Goal: Transaction & Acquisition: Purchase product/service

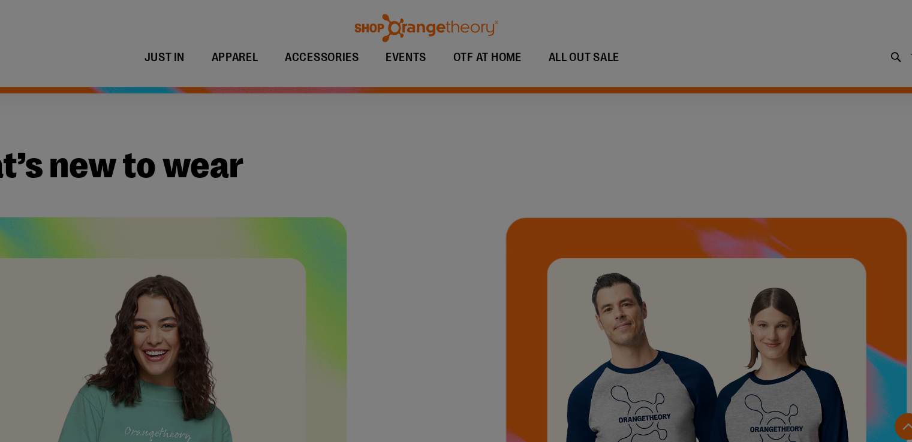
scroll to position [357, 0]
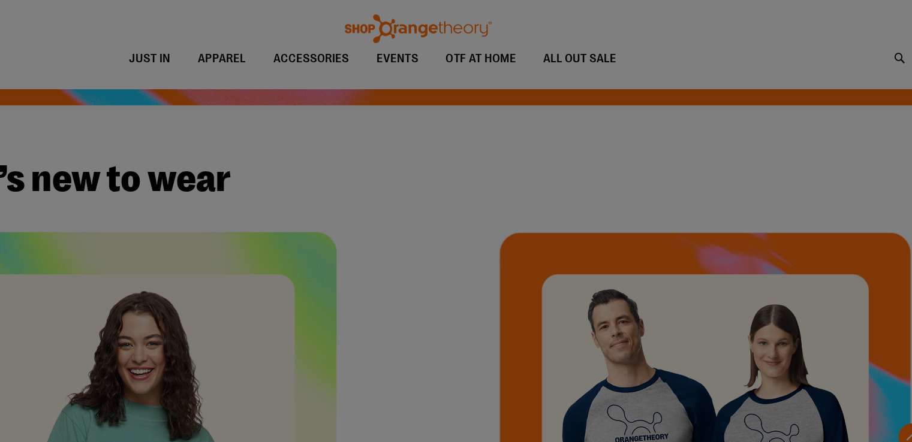
drag, startPoint x: 609, startPoint y: 46, endPoint x: 696, endPoint y: 63, distance: 88.5
click at [696, 63] on div at bounding box center [456, 221] width 912 height 442
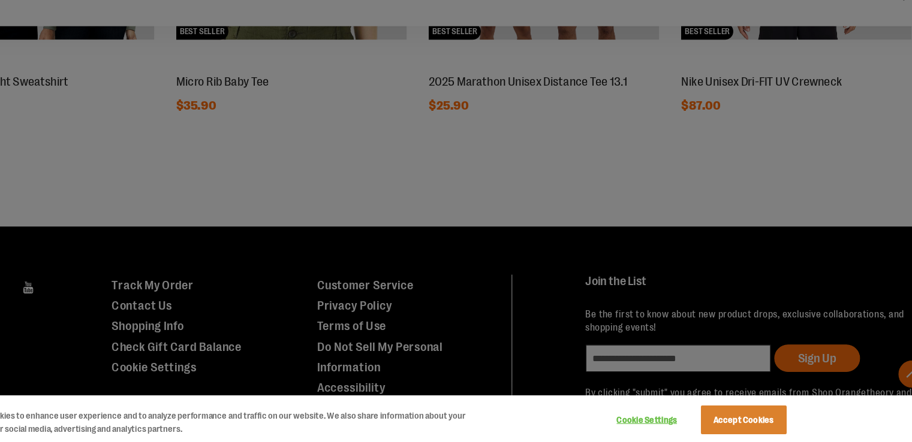
scroll to position [1235, 0]
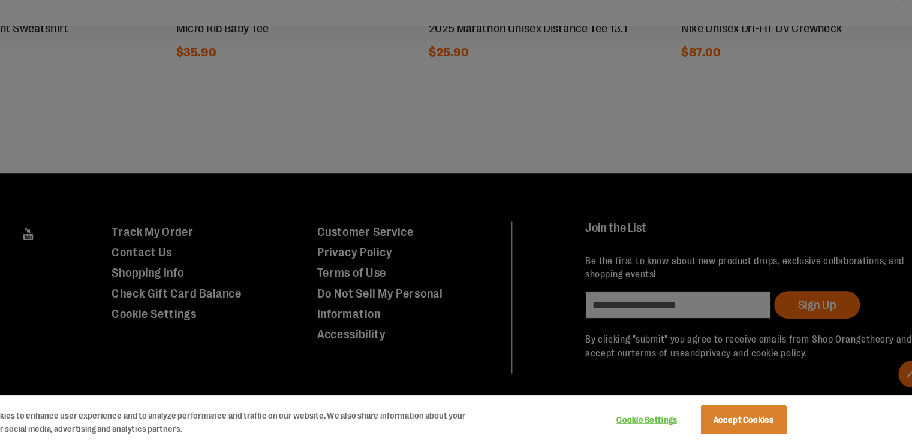
click at [731, 104] on div at bounding box center [456, 221] width 912 height 442
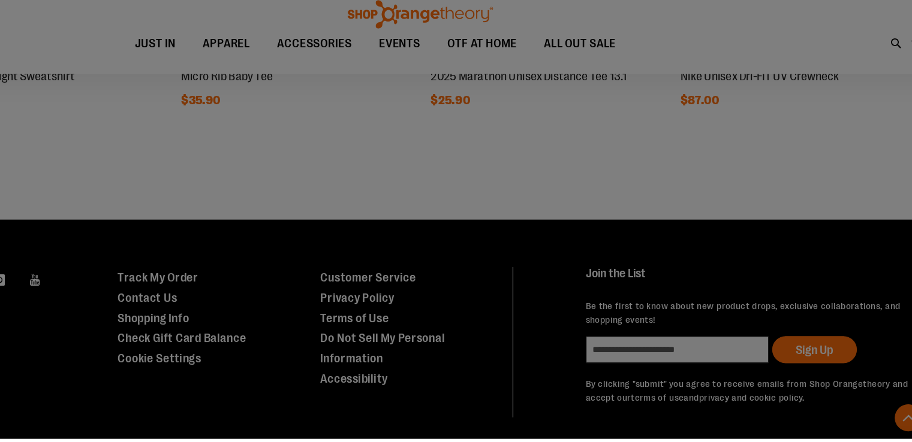
scroll to position [1209, 0]
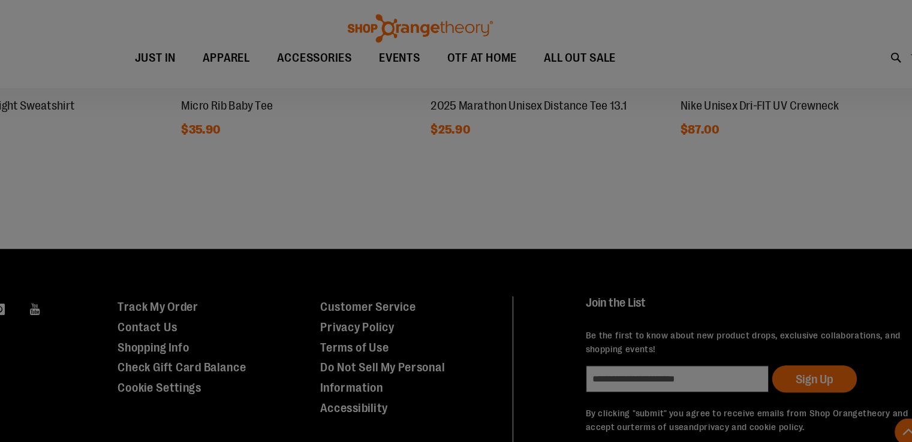
click at [731, 39] on div at bounding box center [456, 221] width 912 height 442
click at [731, 23] on div at bounding box center [456, 221] width 912 height 442
click at [731, 50] on div at bounding box center [456, 221] width 912 height 442
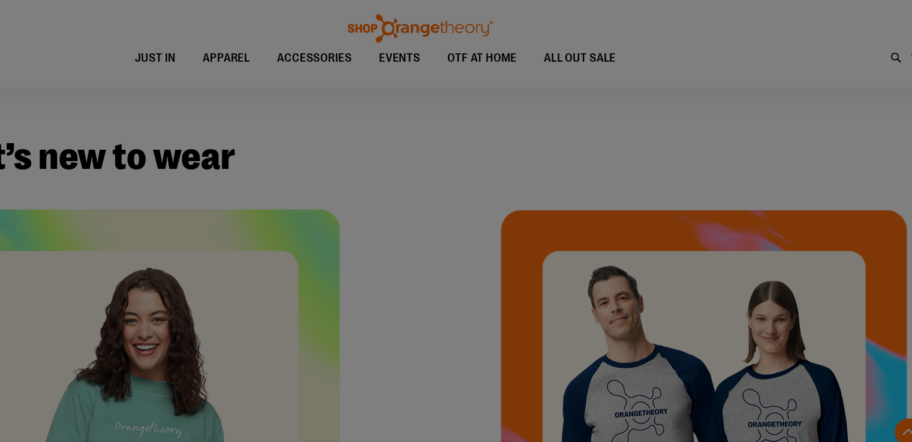
scroll to position [363, 0]
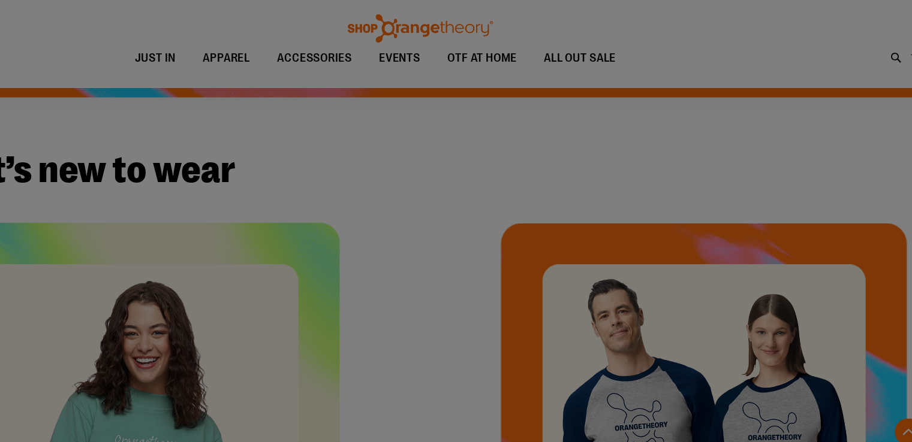
click at [636, 51] on div at bounding box center [456, 221] width 912 height 442
click at [636, 50] on div at bounding box center [456, 221] width 912 height 442
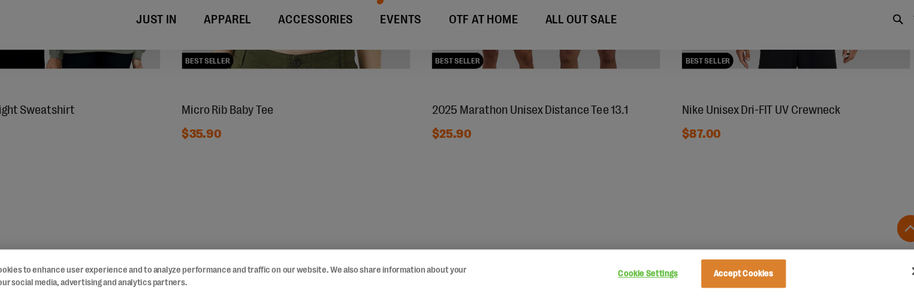
scroll to position [1175, 0]
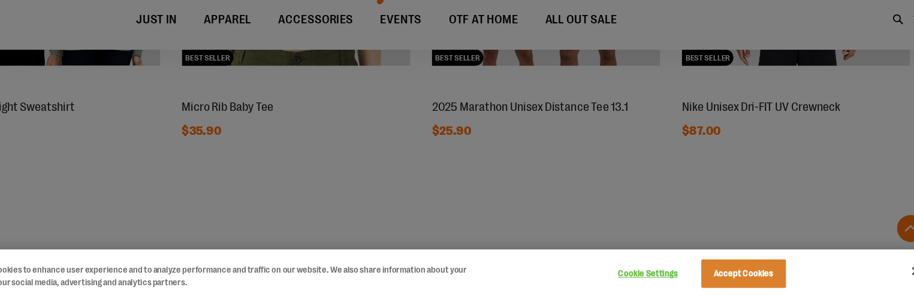
click at [737, 53] on div at bounding box center [457, 148] width 914 height 296
click at [749, 282] on button "Accept Cookies" at bounding box center [742, 276] width 75 height 25
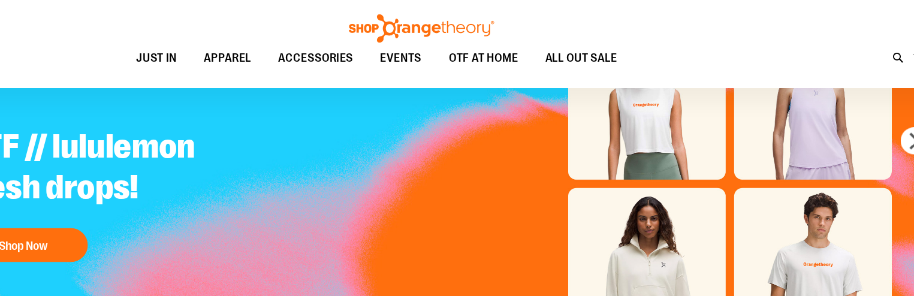
scroll to position [77, 0]
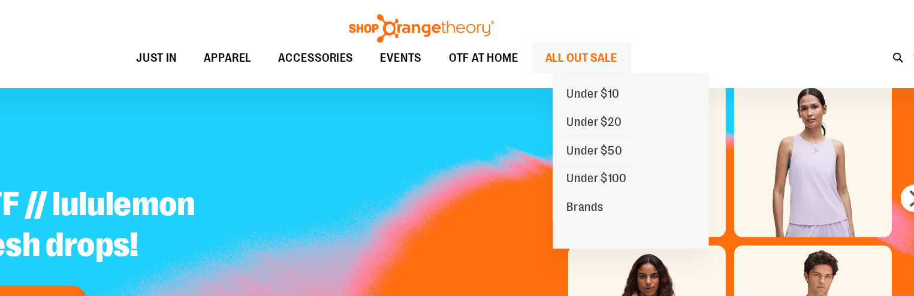
click at [619, 53] on span "ALL OUT SALE" at bounding box center [599, 51] width 64 height 27
click at [625, 49] on span "ALL OUT SALE" at bounding box center [599, 51] width 64 height 27
click at [625, 48] on span "ALL OUT SALE" at bounding box center [599, 51] width 64 height 27
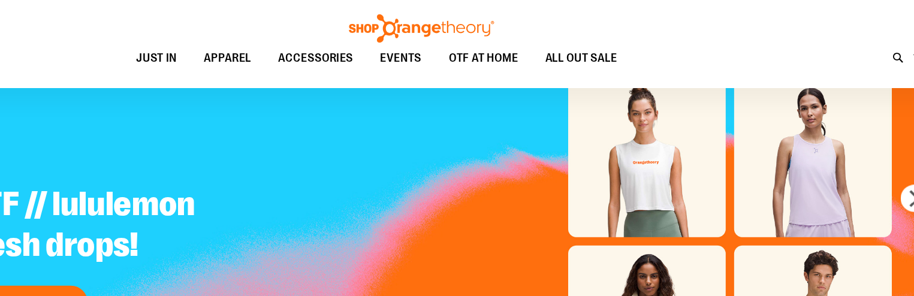
scroll to position [77, 0]
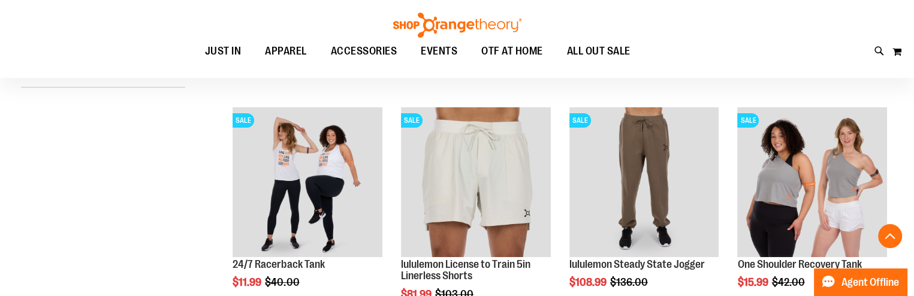
scroll to position [417, 0]
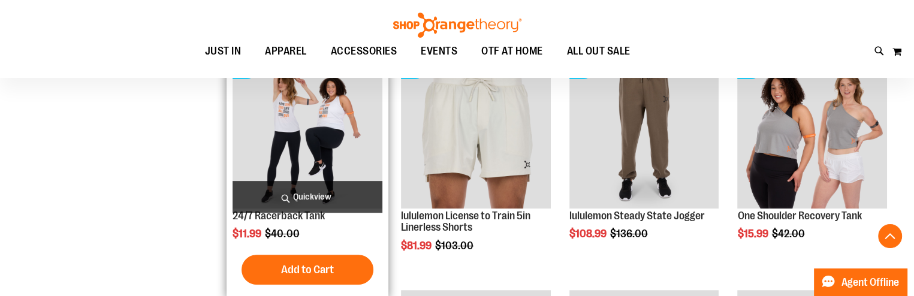
click at [292, 177] on img "product" at bounding box center [307, 133] width 149 height 149
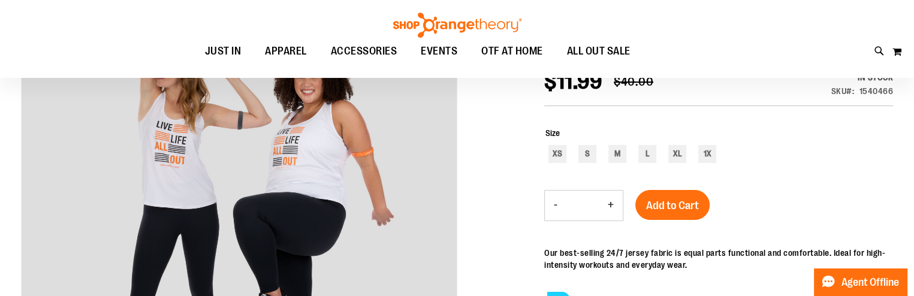
scroll to position [170, 0]
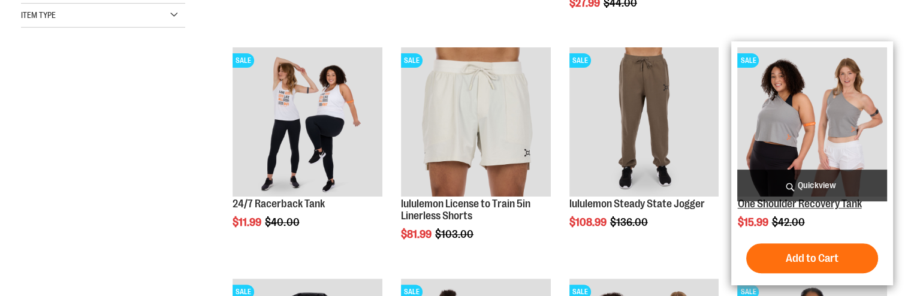
scroll to position [429, 0]
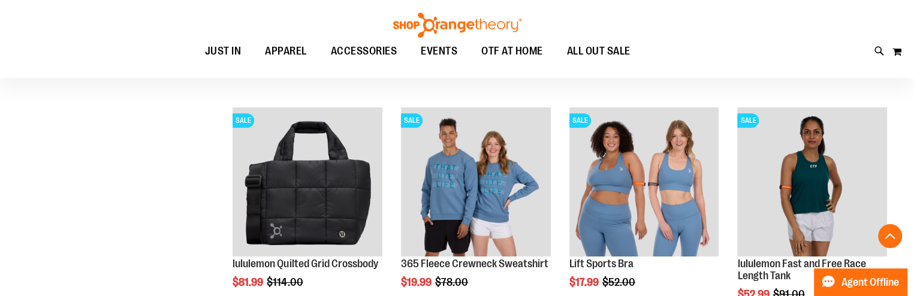
scroll to position [611, 0]
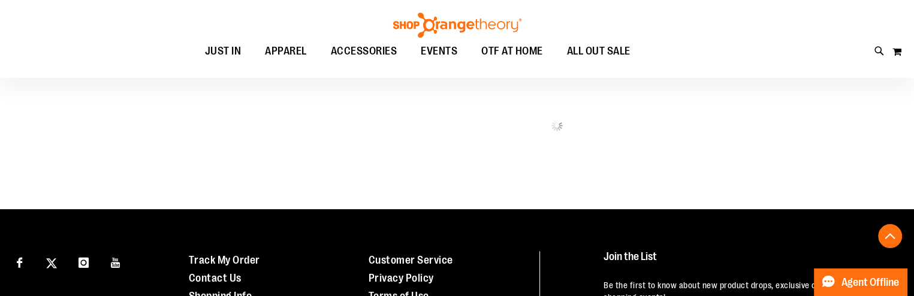
scroll to position [1507, 0]
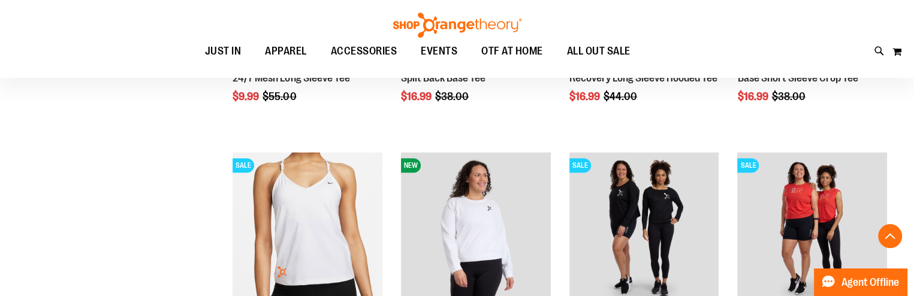
scroll to position [1561, 0]
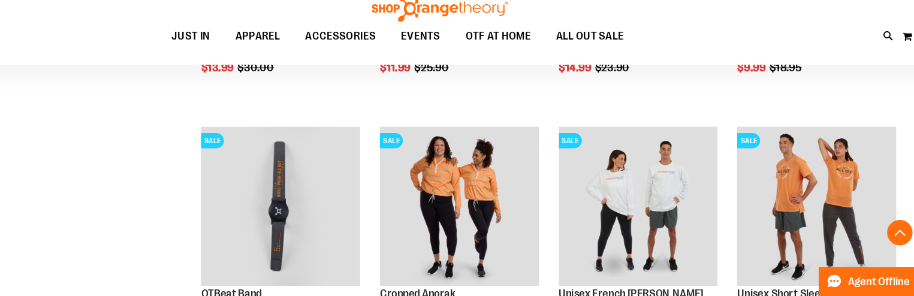
click at [737, 42] on ul "JUST IN JUST IN Balanced Basics New for Women New for Men New Accessories New B…" at bounding box center [417, 52] width 781 height 28
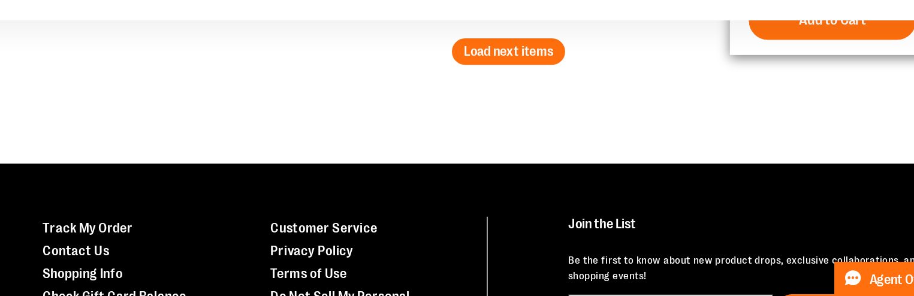
scroll to position [2226, 0]
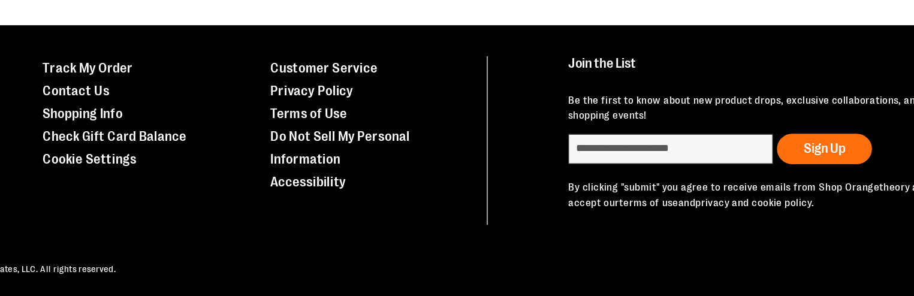
scroll to position [1450, 0]
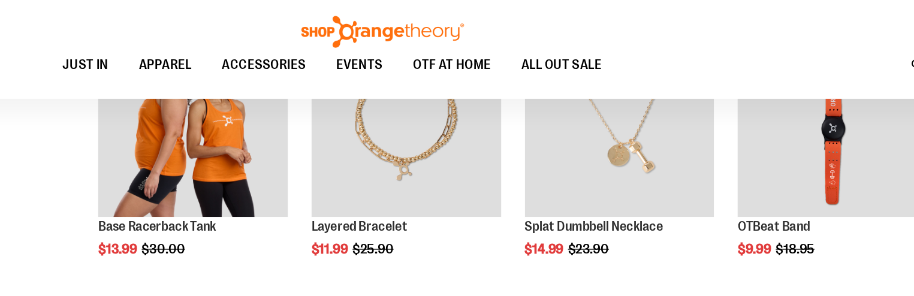
scroll to position [307, 0]
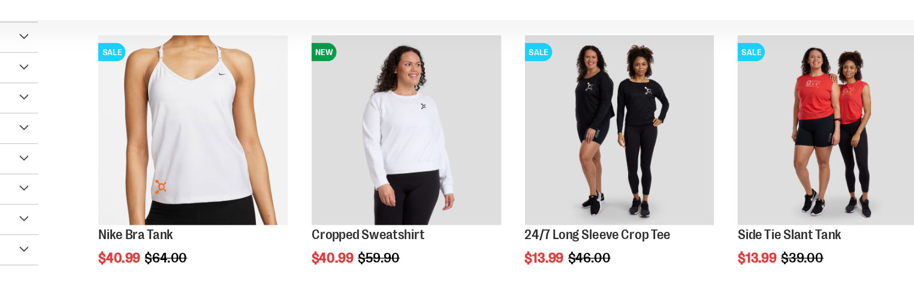
scroll to position [52, 0]
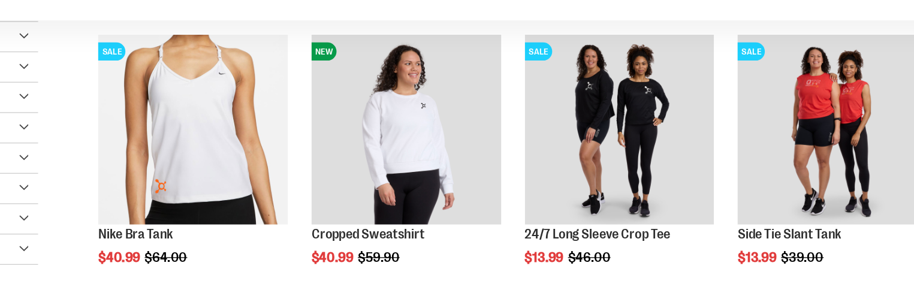
click at [737, 77] on div "Toggle Nav Search Popular Suggestions Advanced Search" at bounding box center [457, 39] width 914 height 78
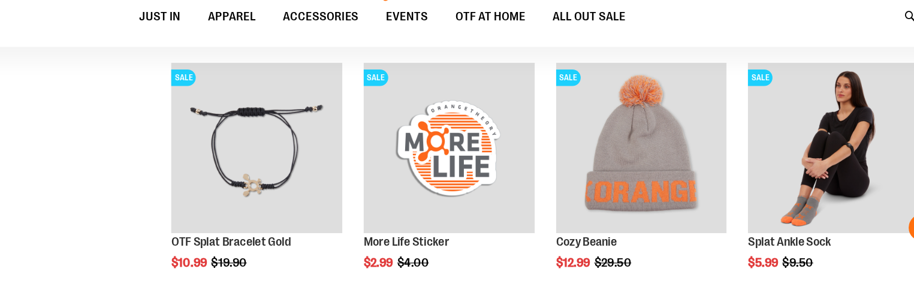
scroll to position [708, 0]
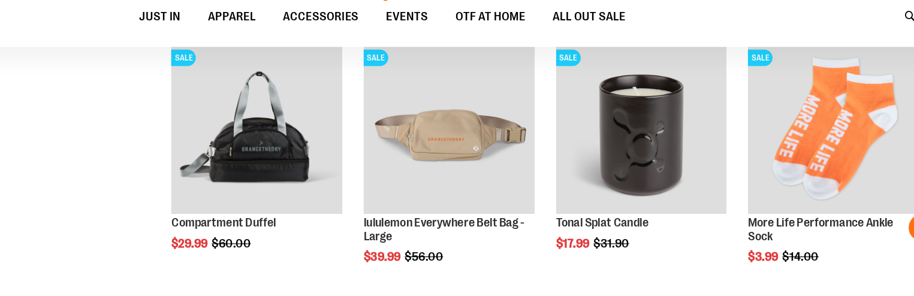
scroll to position [1383, 0]
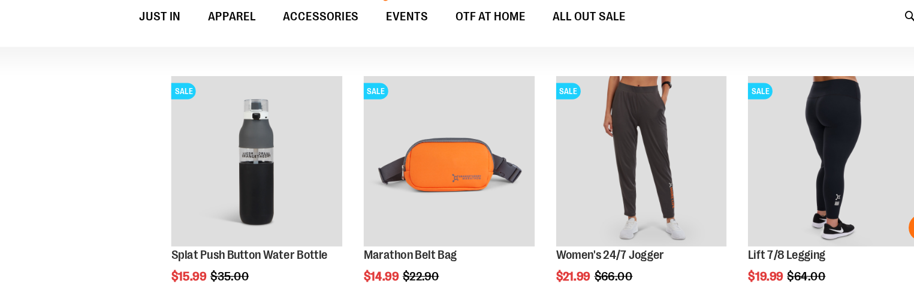
scroll to position [1793, 0]
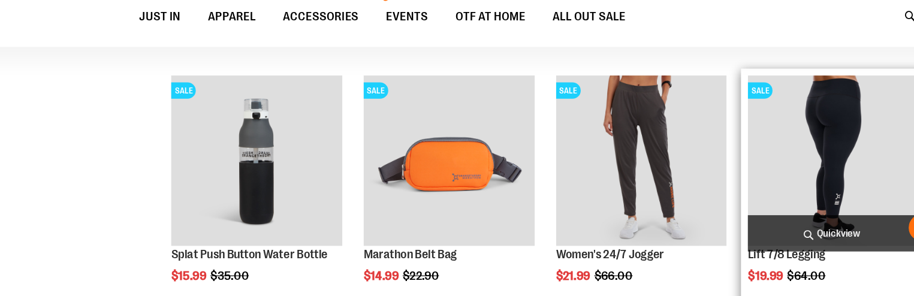
click at [826, 171] on img "product" at bounding box center [811, 177] width 149 height 149
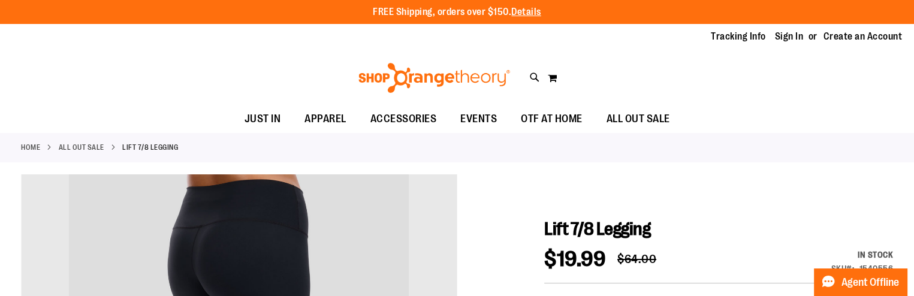
click at [737, 83] on div "Toggle Nav Search Popular Suggestions Advanced Search" at bounding box center [457, 77] width 914 height 55
click at [737, 82] on div "Toggle Nav Search Popular Suggestions Advanced Search" at bounding box center [457, 77] width 914 height 55
click at [737, 84] on div "Toggle Nav Search Popular Suggestions Advanced Search" at bounding box center [457, 77] width 914 height 55
click at [737, 89] on div "Toggle Nav Search Popular Suggestions Advanced Search" at bounding box center [457, 77] width 914 height 55
click at [737, 82] on div "Toggle Nav Search Popular Suggestions Advanced Search" at bounding box center [457, 77] width 914 height 55
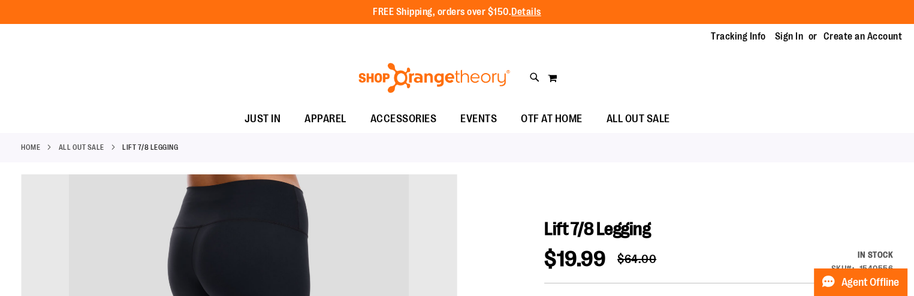
click at [737, 78] on div "Toggle Nav Search Popular Suggestions Advanced Search" at bounding box center [457, 77] width 914 height 55
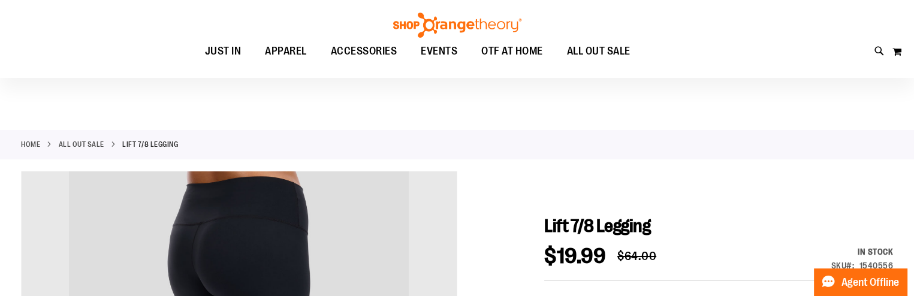
scroll to position [10, 0]
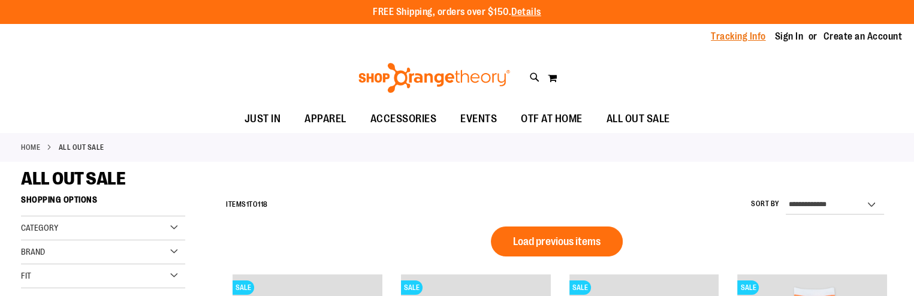
click at [737, 34] on link "Tracking Info" at bounding box center [738, 36] width 55 height 13
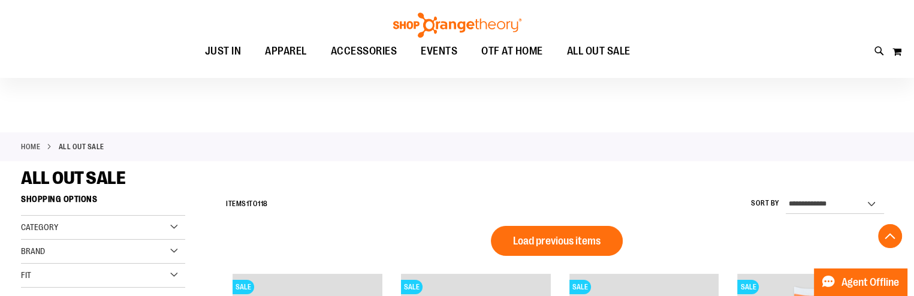
scroll to position [954, 0]
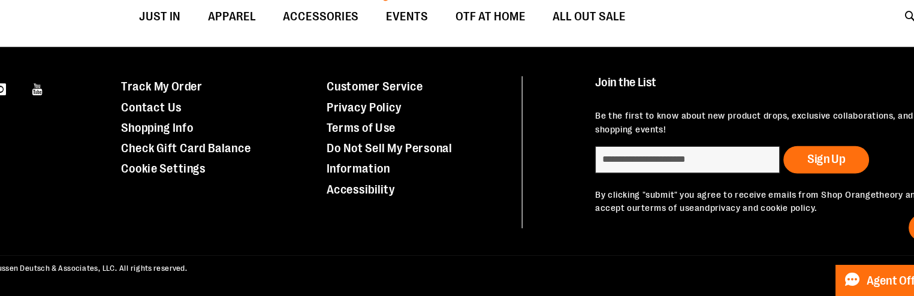
click at [628, 59] on span "ALL OUT SALE" at bounding box center [599, 51] width 64 height 27
click at [728, 109] on h4 "Join the List" at bounding box center [747, 115] width 286 height 22
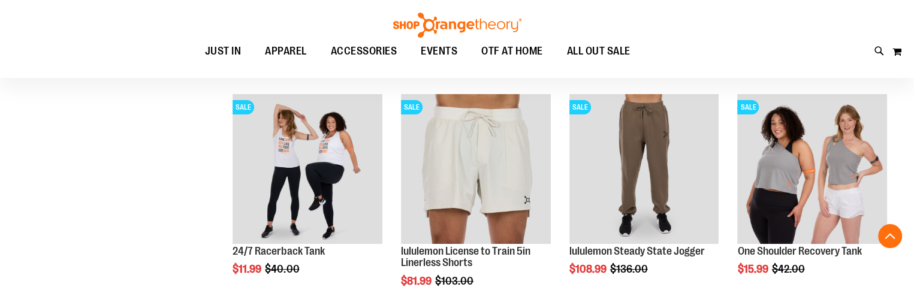
scroll to position [383, 0]
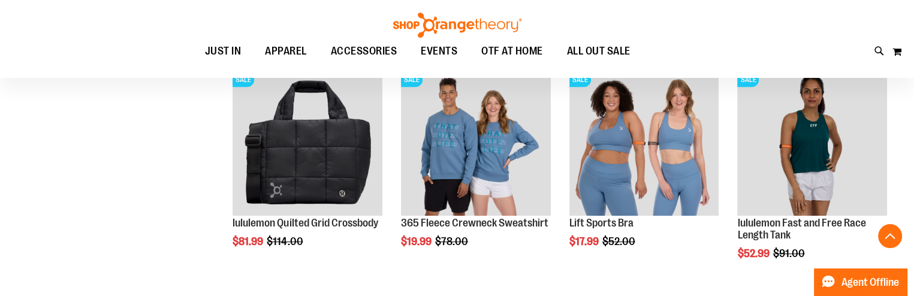
scroll to position [641, 0]
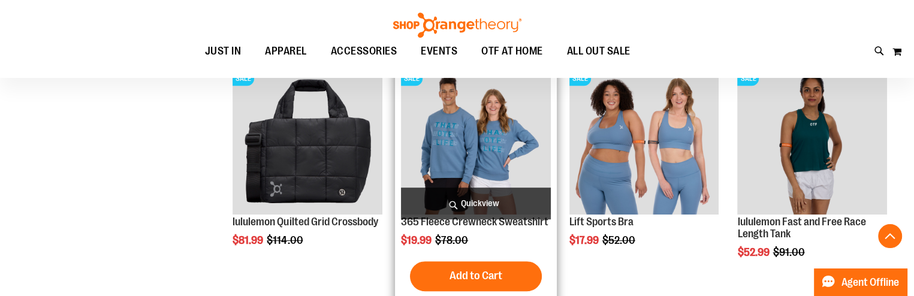
click at [491, 168] on img "product" at bounding box center [475, 139] width 149 height 149
click at [473, 167] on img "product" at bounding box center [475, 139] width 149 height 149
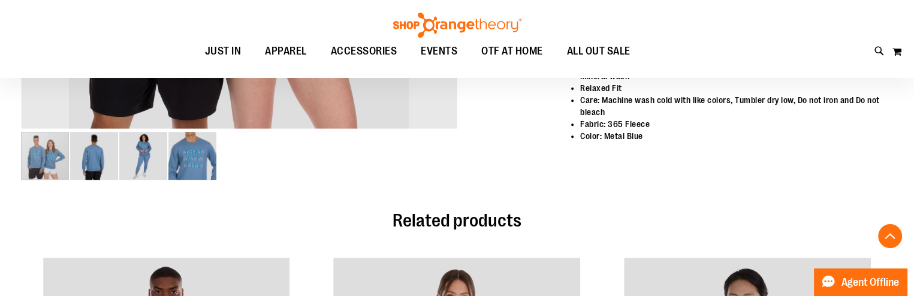
scroll to position [475, 0]
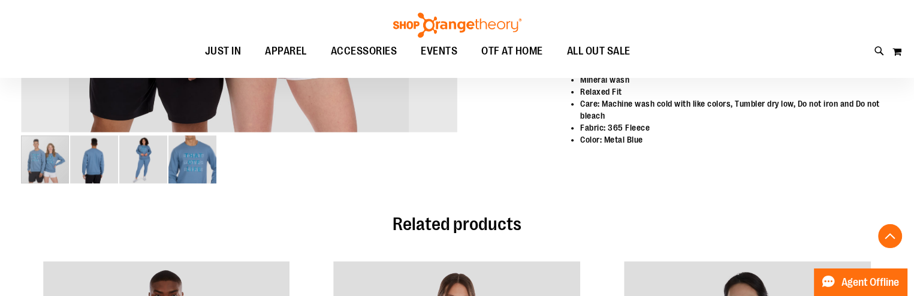
click at [97, 168] on img "image 2 of 4" at bounding box center [94, 159] width 48 height 48
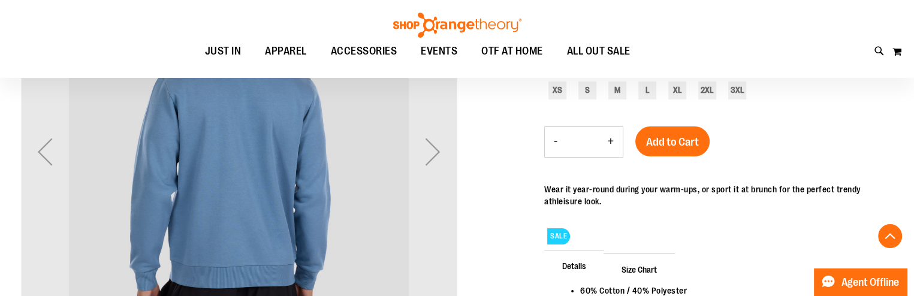
scroll to position [298, 0]
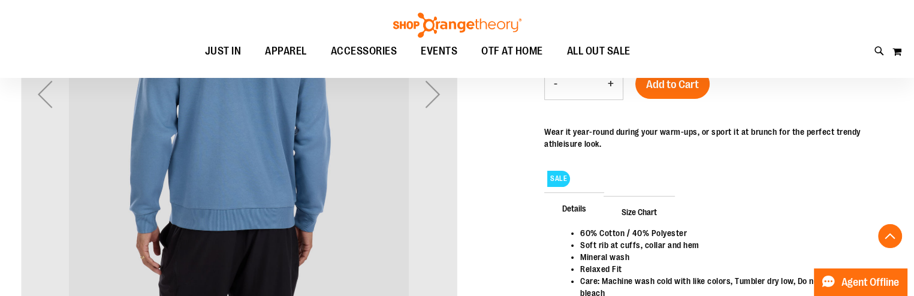
click at [95, 160] on div "carousel" at bounding box center [239, 94] width 436 height 436
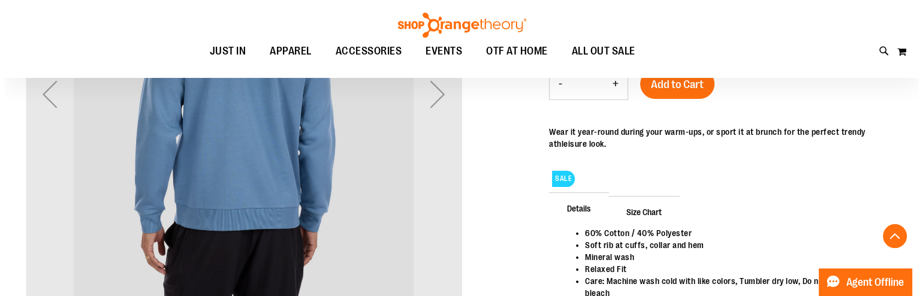
scroll to position [0, 0]
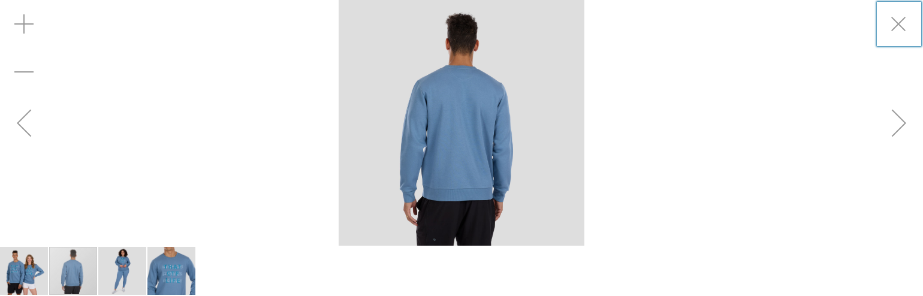
click at [174, 278] on img "image 4 of 4" at bounding box center [171, 271] width 48 height 48
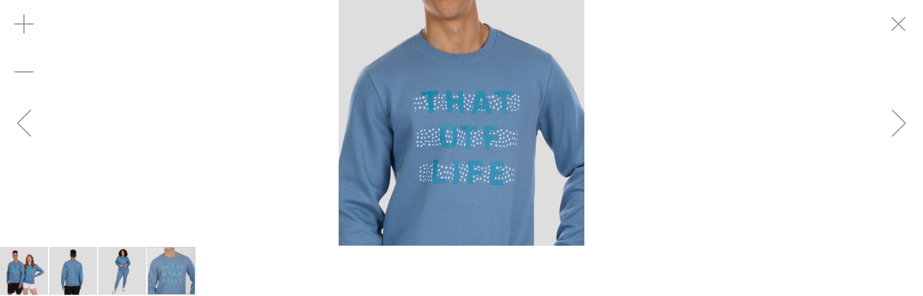
click at [137, 270] on img "image 3 of 4" at bounding box center [122, 271] width 48 height 48
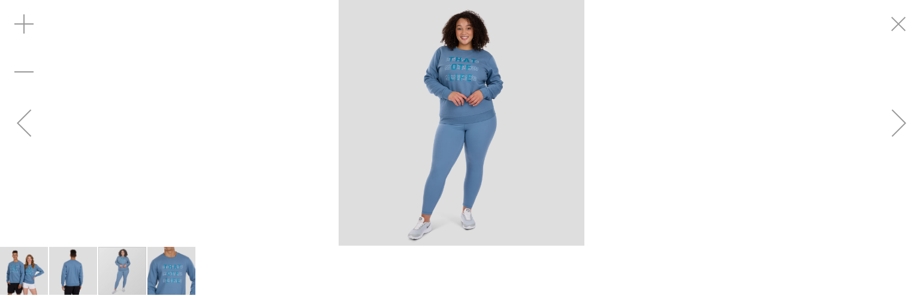
click at [38, 269] on img "image 1 of 4" at bounding box center [24, 271] width 48 height 48
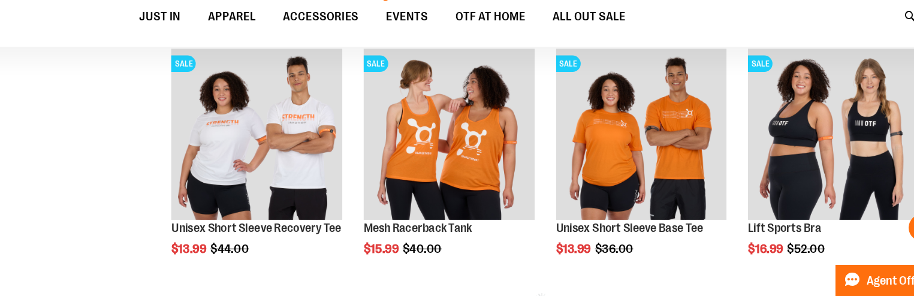
scroll to position [473, 0]
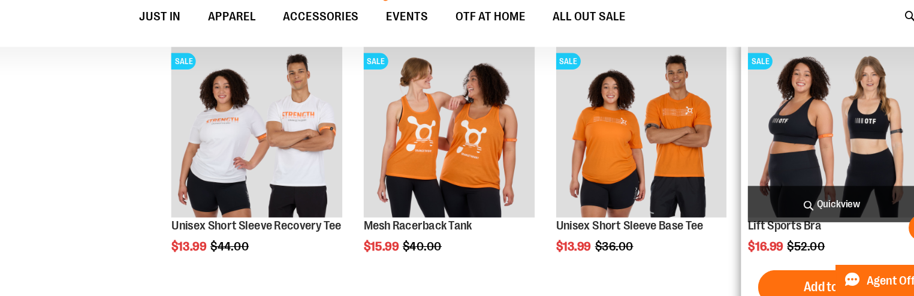
click at [782, 191] on img "product" at bounding box center [811, 151] width 149 height 149
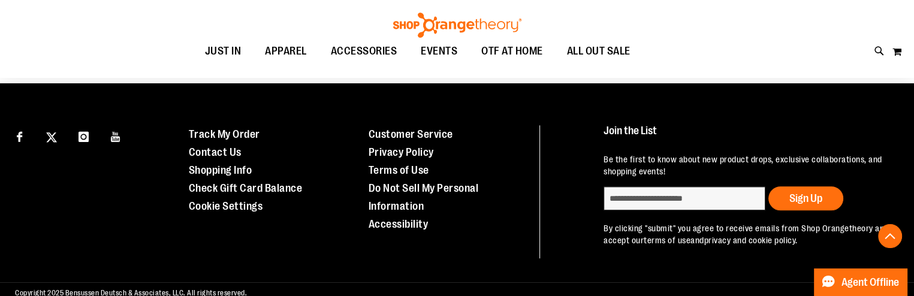
scroll to position [1027, 0]
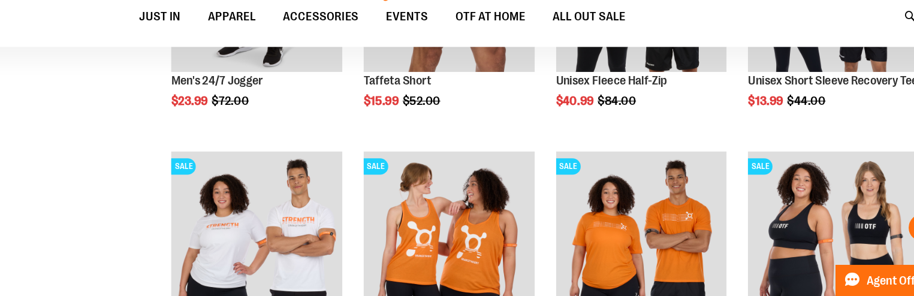
scroll to position [515, 0]
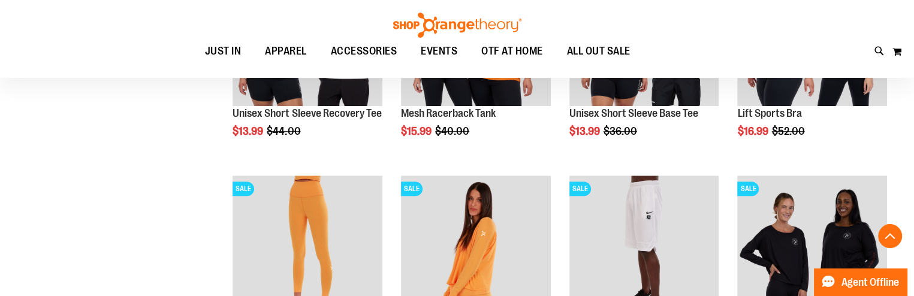
click at [764, 15] on div "Toggle Nav Search Popular Suggestions Advanced Search" at bounding box center [457, 39] width 914 height 78
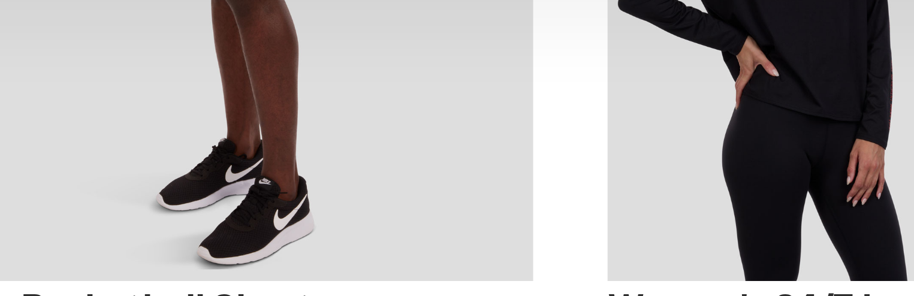
scroll to position [898, 0]
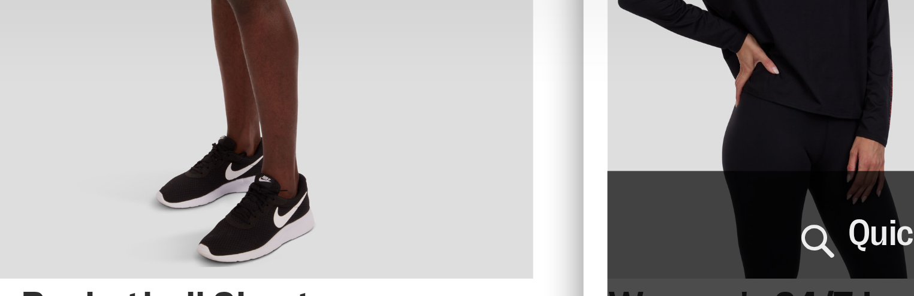
click at [777, 89] on img "product" at bounding box center [811, 78] width 149 height 149
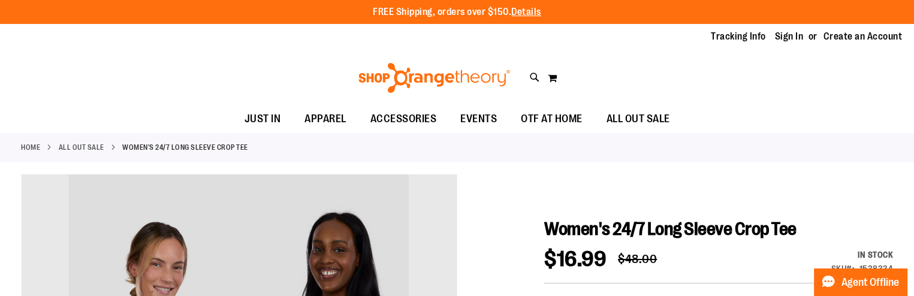
click at [737, 64] on div "Toggle Nav Search Popular Suggestions Advanced Search" at bounding box center [457, 77] width 914 height 55
